Goal: Go to known website: Access a specific website the user already knows

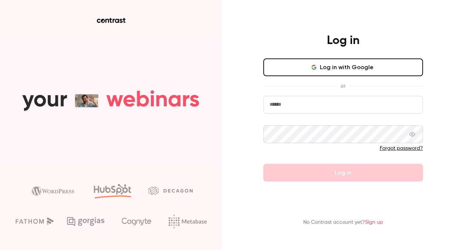
click at [274, 106] on input "email" at bounding box center [344, 105] width 160 height 18
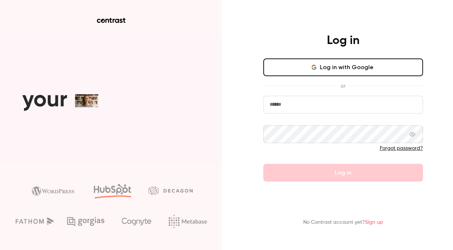
type input "**********"
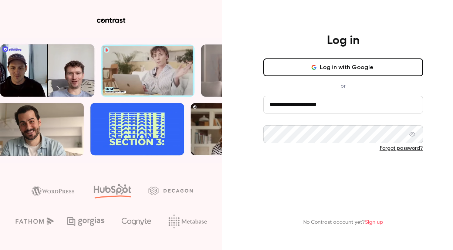
click at [309, 174] on button "Log in" at bounding box center [344, 173] width 160 height 18
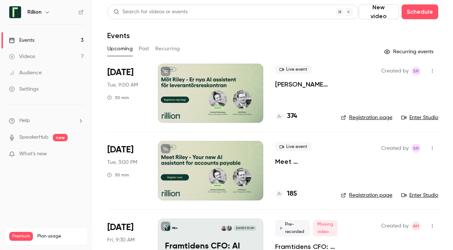
click at [239, 85] on div at bounding box center [211, 93] width 106 height 59
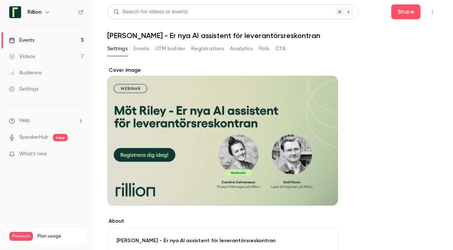
click at [430, 11] on icon "button" at bounding box center [433, 11] width 6 height 5
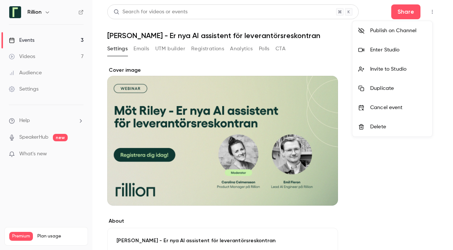
click at [386, 50] on div "Enter Studio" at bounding box center [399, 49] width 56 height 7
